Goal: Navigation & Orientation: Understand site structure

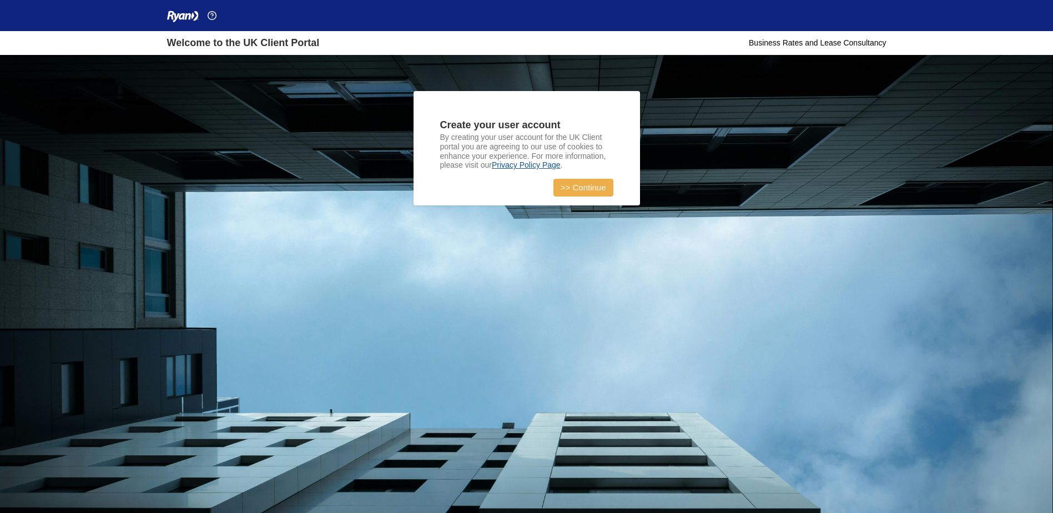
click at [598, 181] on link ">> Continue" at bounding box center [583, 188] width 60 height 18
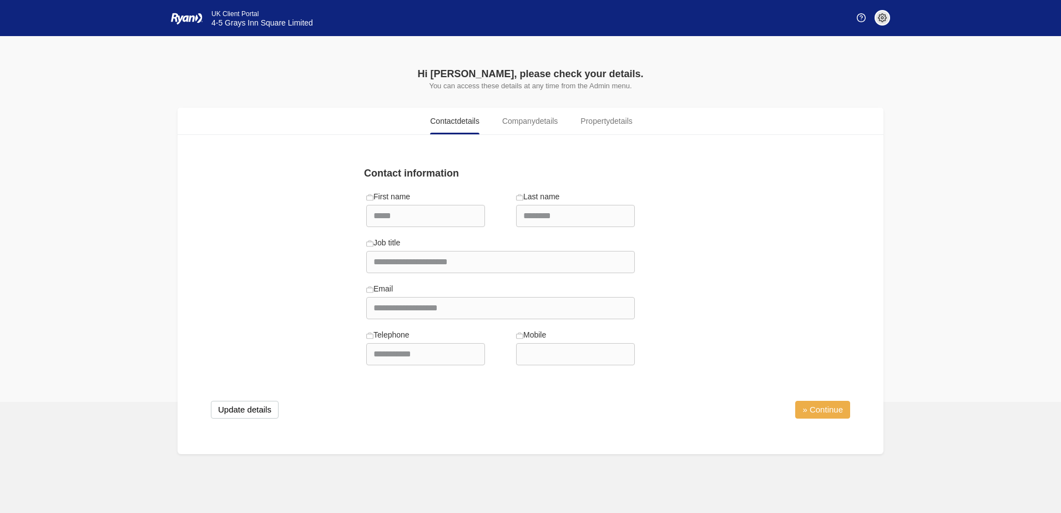
click at [822, 407] on link "» Continue" at bounding box center [822, 410] width 55 height 18
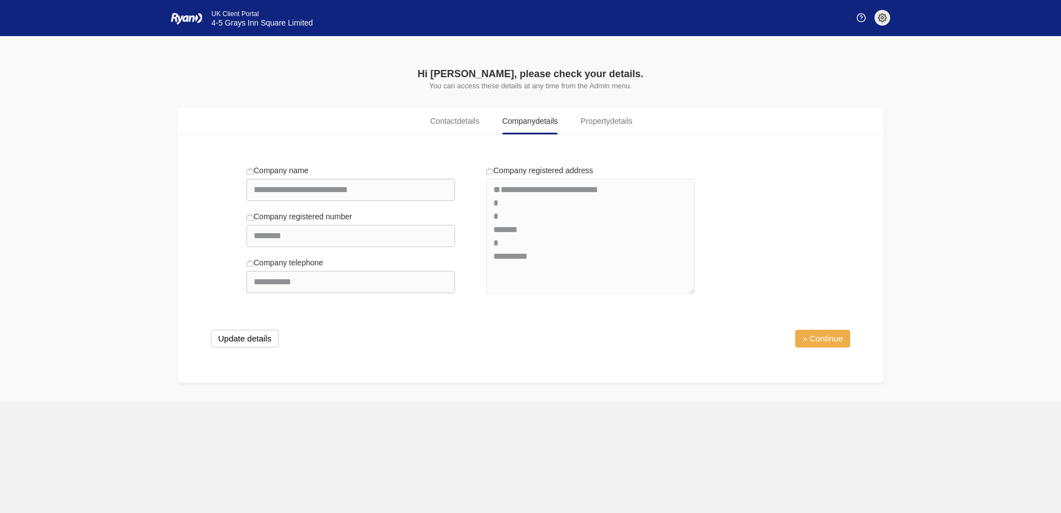
click at [825, 344] on link "» Continue" at bounding box center [822, 339] width 55 height 18
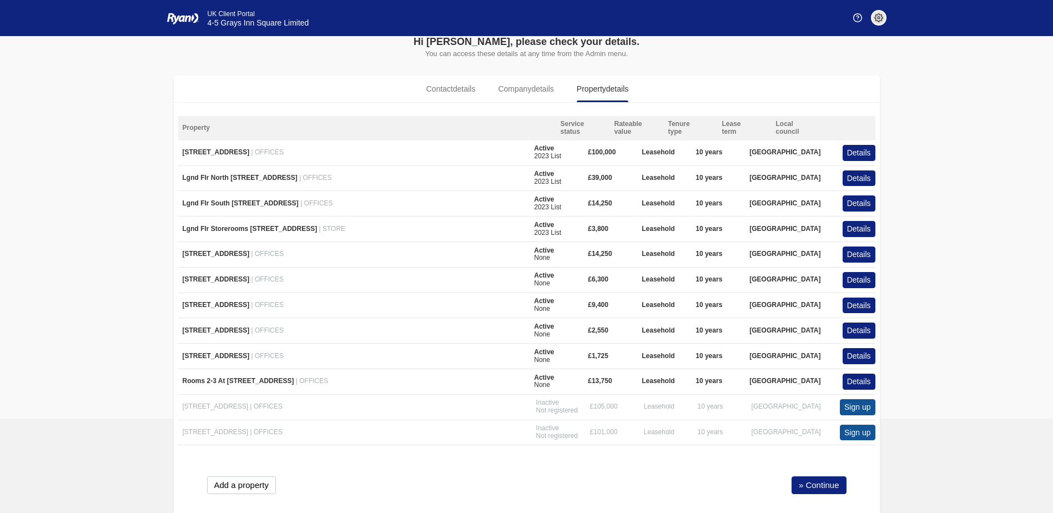
scroll to position [49, 0]
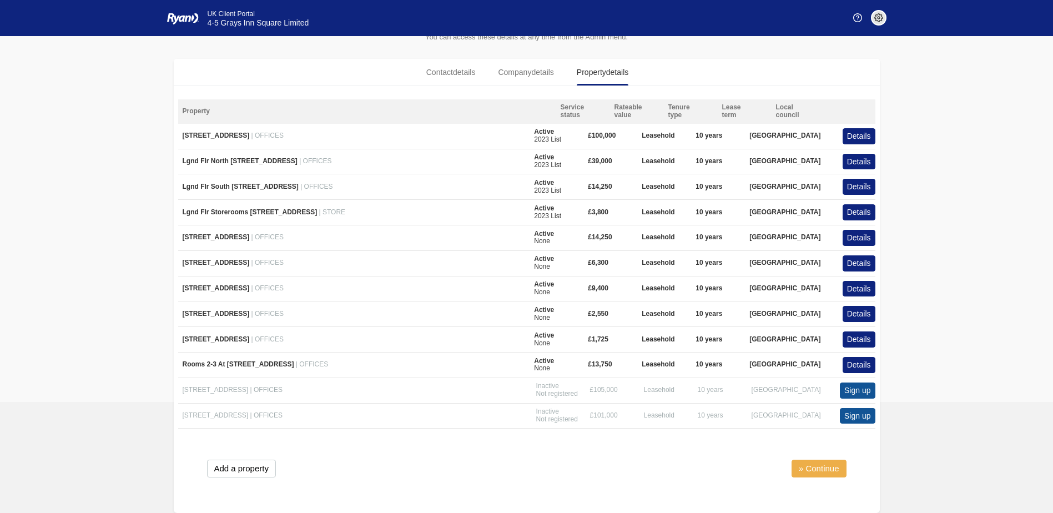
click at [831, 469] on link "» Continue" at bounding box center [819, 469] width 55 height 18
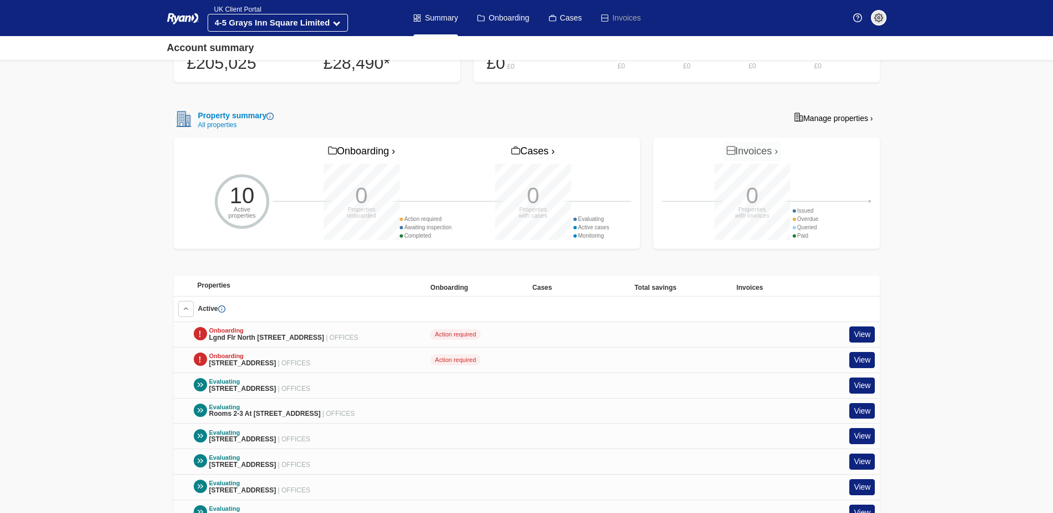
scroll to position [278, 0]
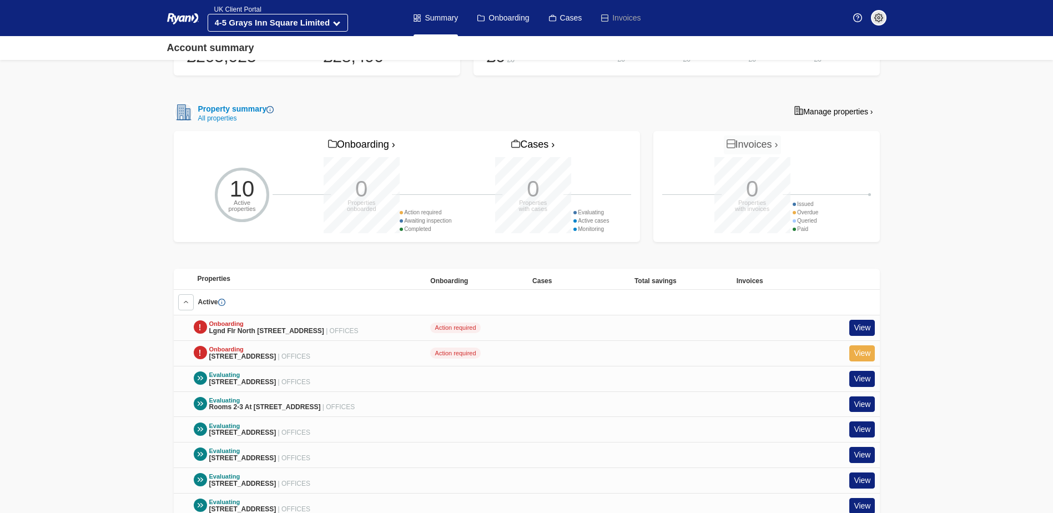
click at [867, 357] on link "View" at bounding box center [862, 353] width 26 height 16
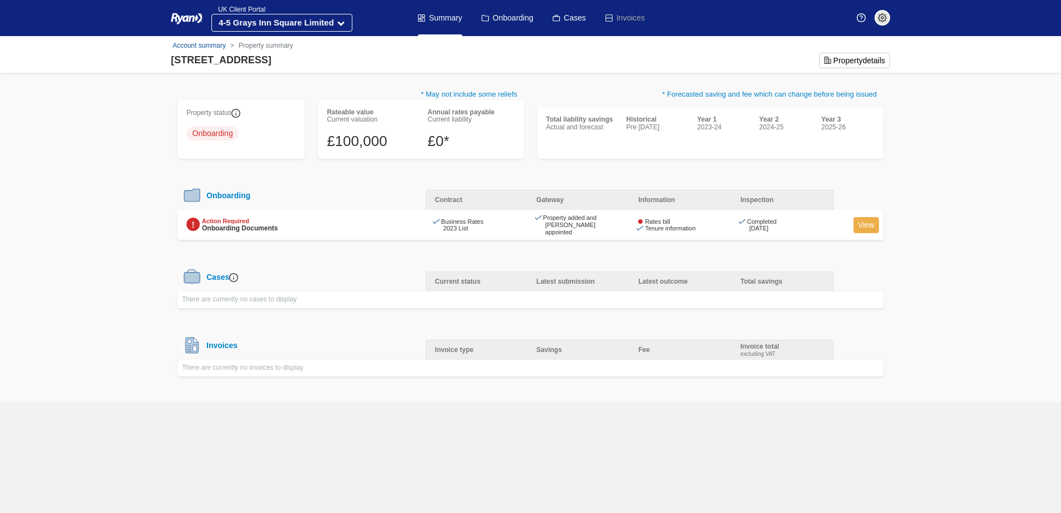
click at [877, 226] on link "View" at bounding box center [867, 225] width 26 height 16
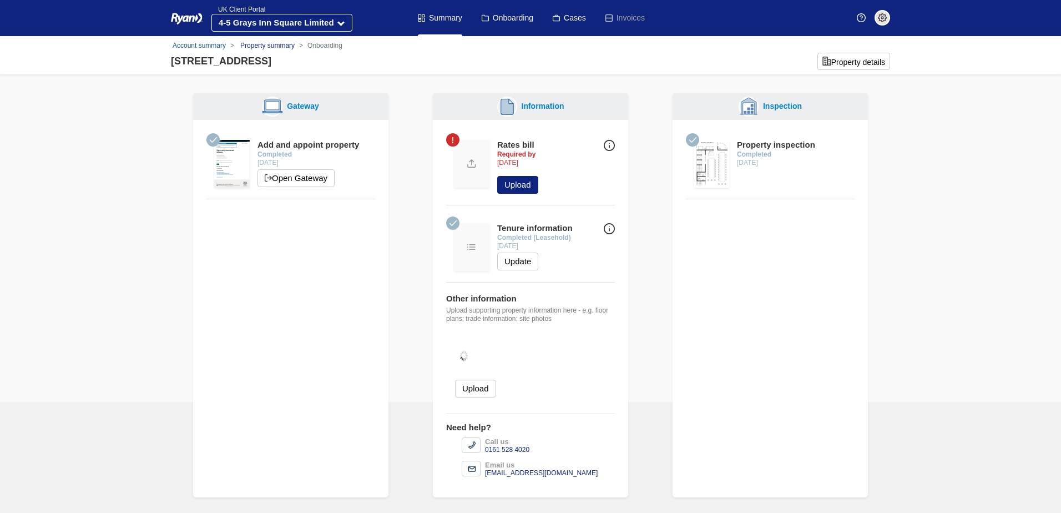
click at [264, 46] on link "Property summary" at bounding box center [267, 46] width 54 height 8
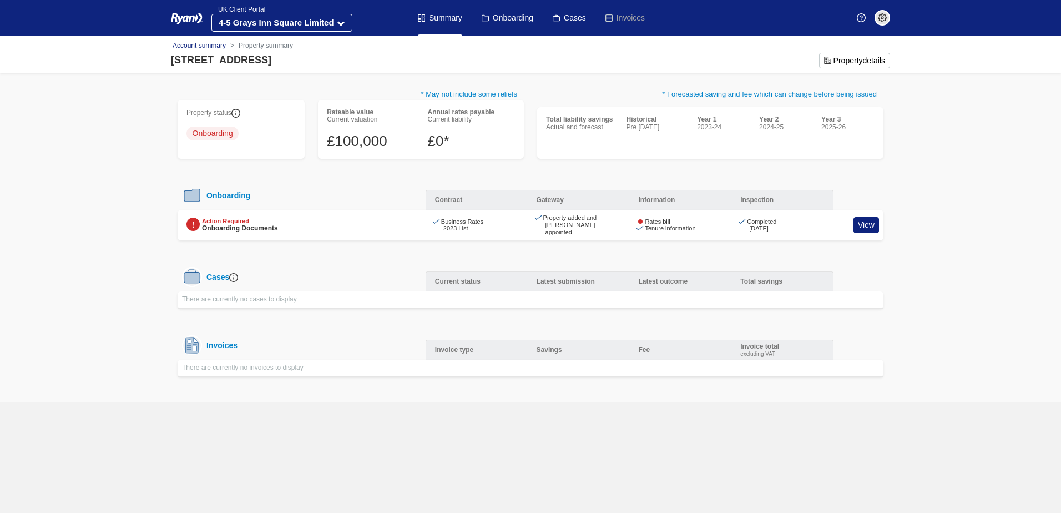
click at [209, 44] on link "Account summary" at bounding box center [199, 46] width 53 height 8
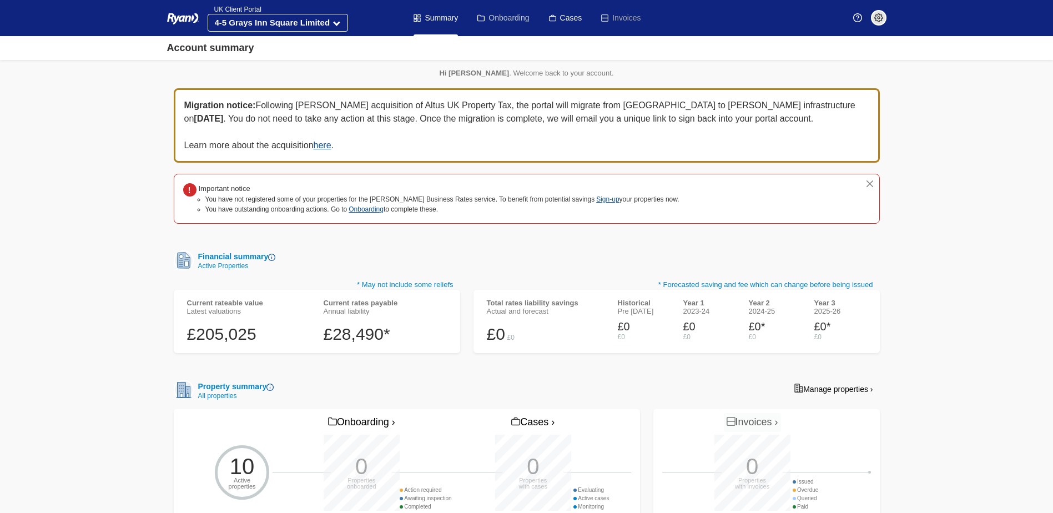
click at [508, 18] on link "Onboarding" at bounding box center [503, 18] width 52 height 36
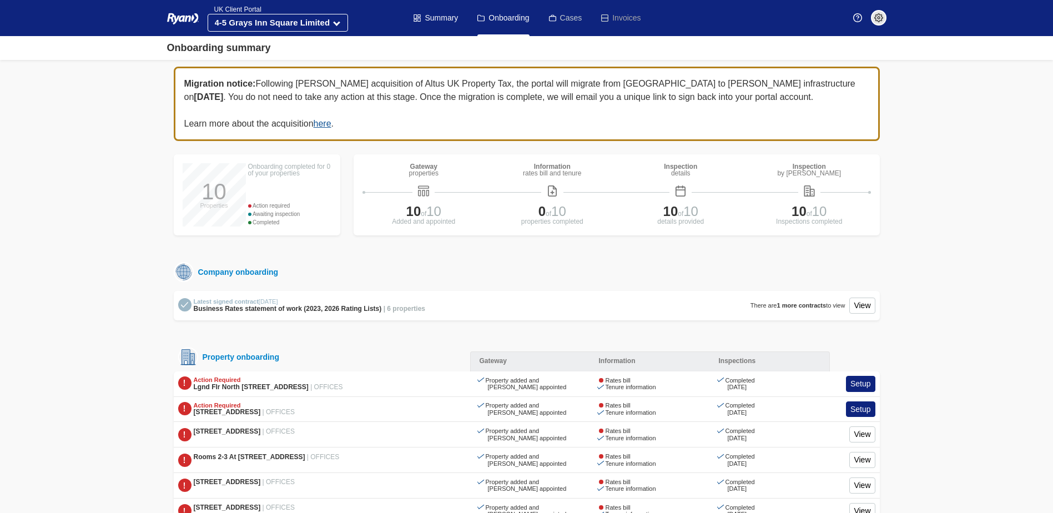
click at [567, 11] on link "Cases" at bounding box center [565, 18] width 33 height 36
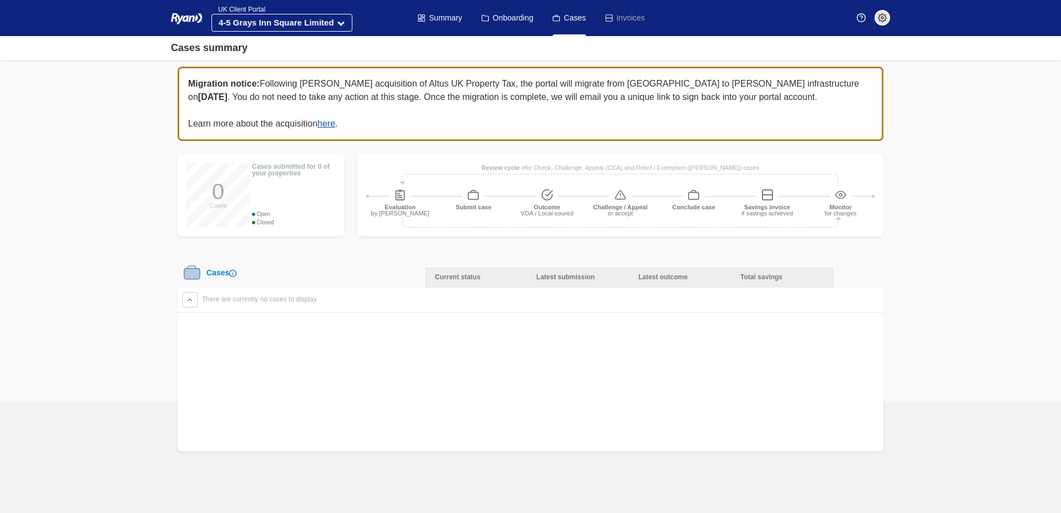
click at [642, 22] on li "Invoices" at bounding box center [624, 18] width 41 height 36
click at [636, 18] on li "Invoices" at bounding box center [624, 18] width 41 height 36
click at [456, 13] on link "Summary" at bounding box center [440, 18] width 44 height 36
